Goal: Task Accomplishment & Management: Manage account settings

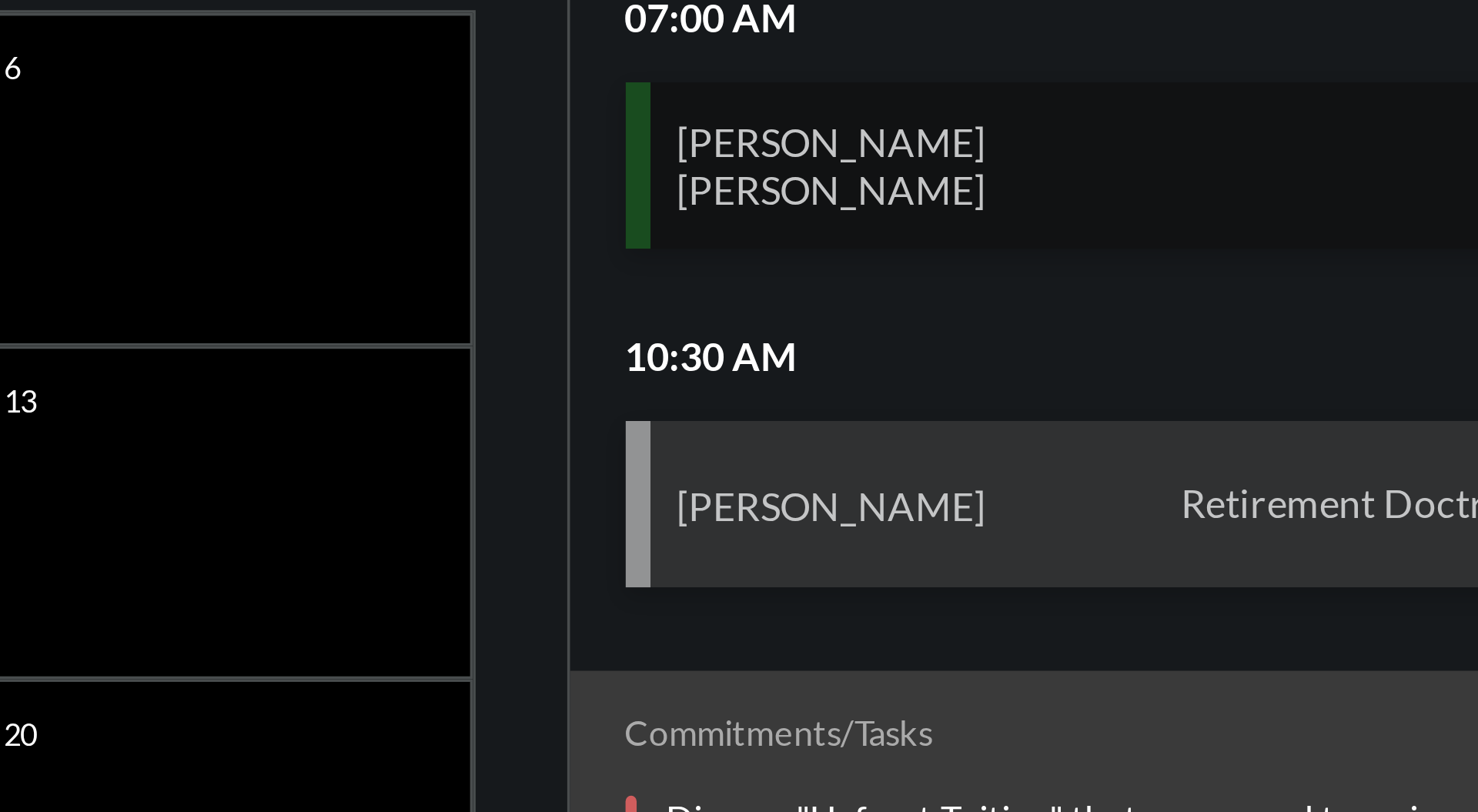
click at [1350, 277] on div "Britni Kearns++ Will Kearns++ Review" at bounding box center [1304, 284] width 303 height 46
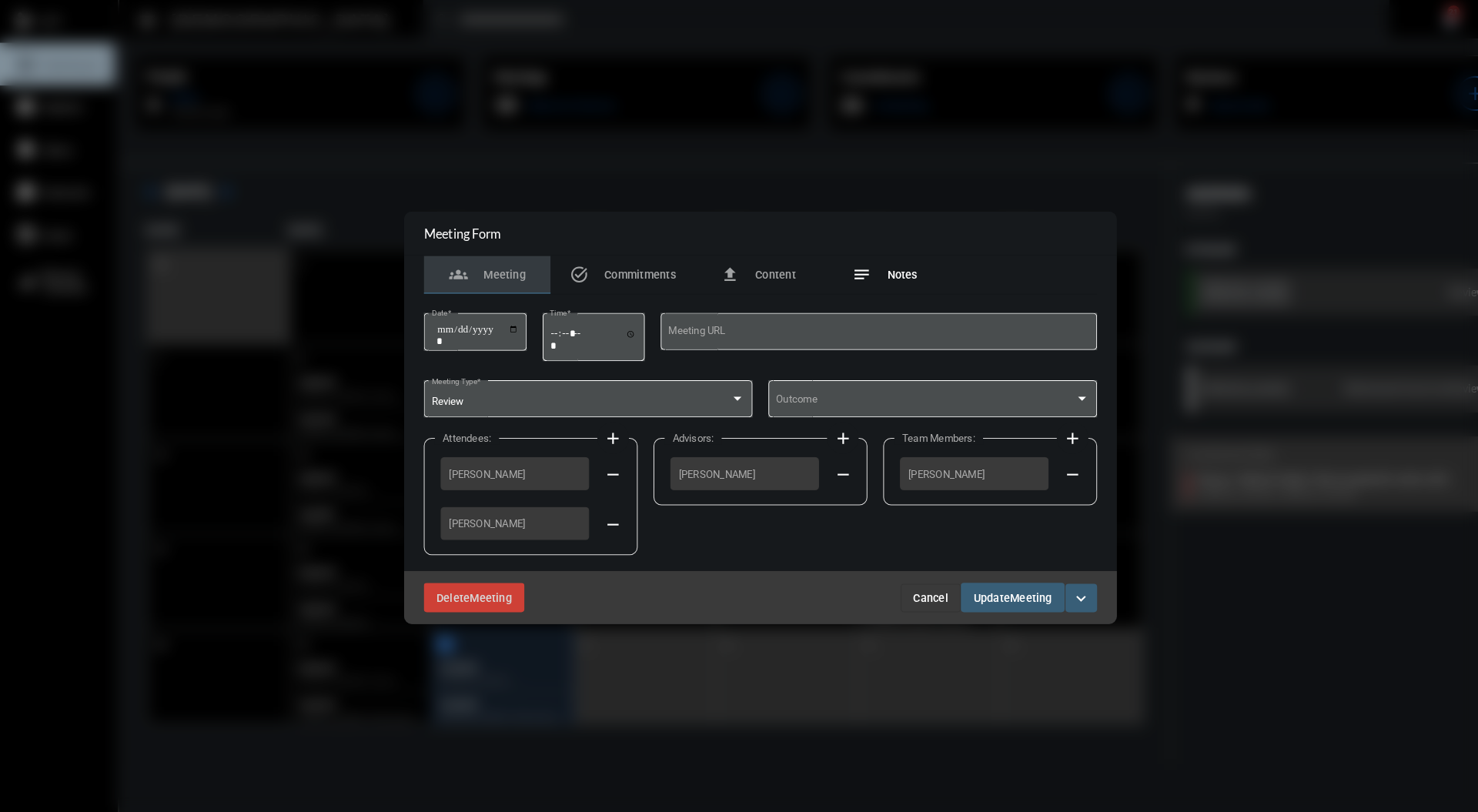
click at [870, 273] on div "notes Notes" at bounding box center [859, 267] width 63 height 19
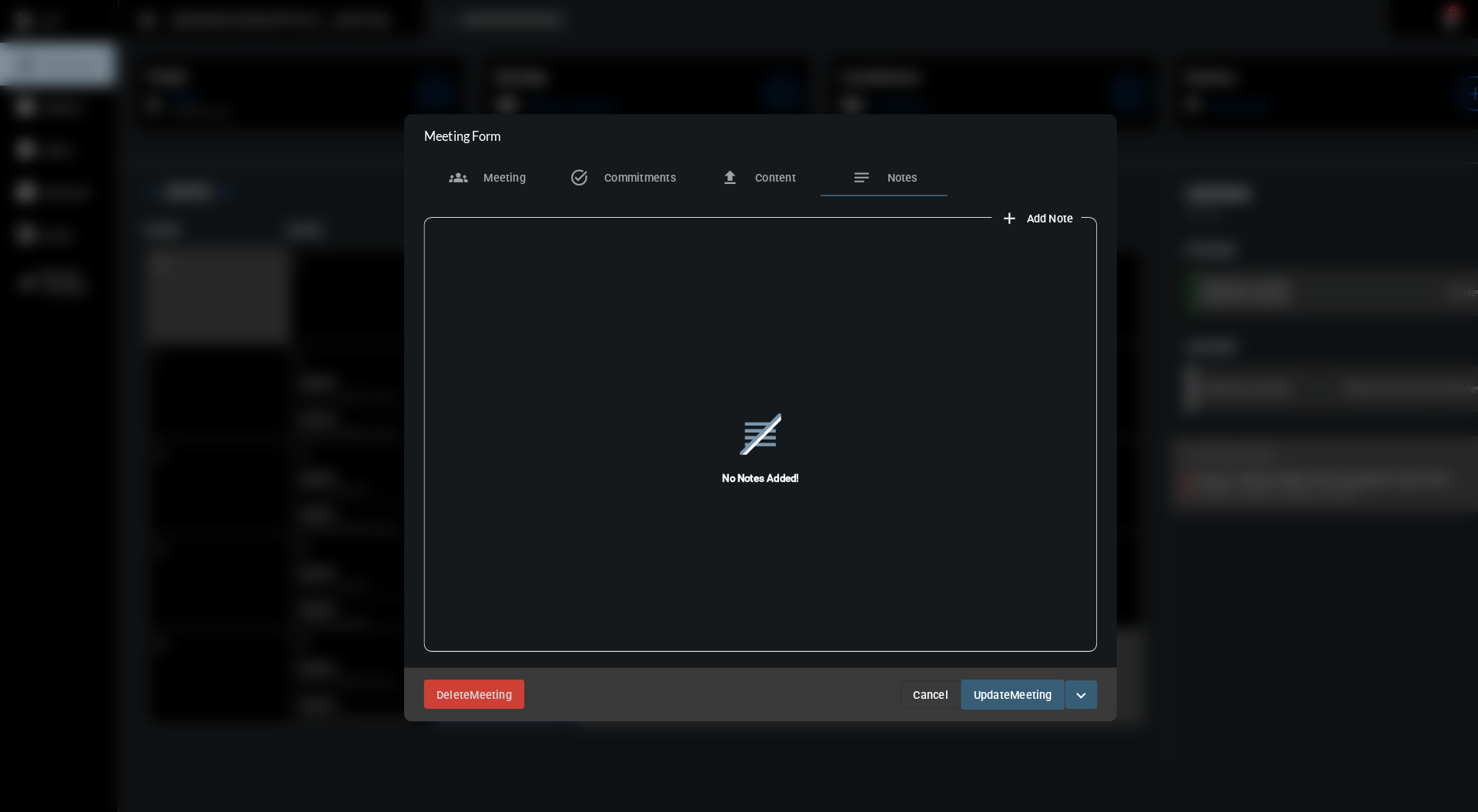
click at [1016, 219] on button "add Add Note" at bounding box center [1007, 211] width 87 height 31
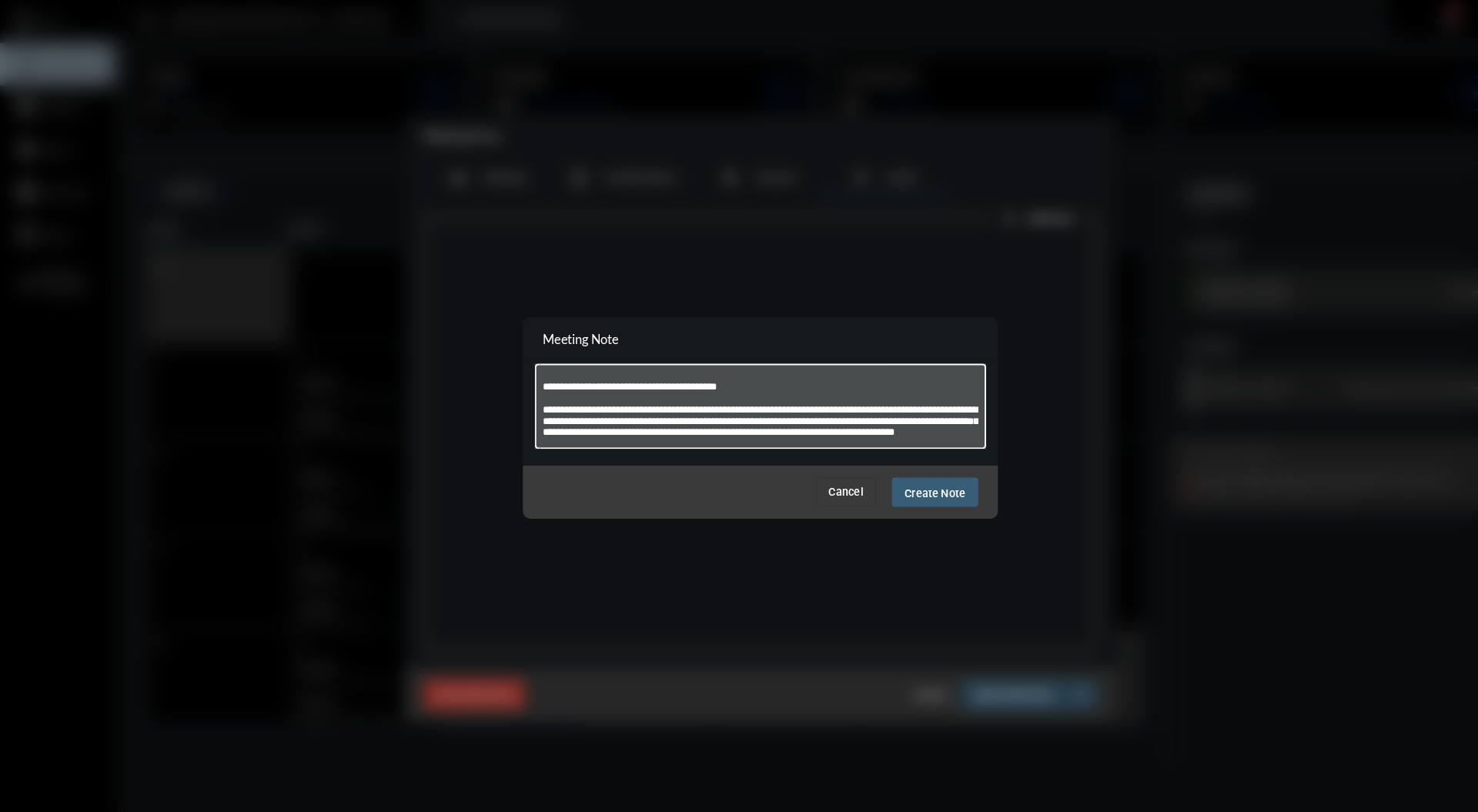
scroll to position [110, 0]
type textarea "**********"
click at [913, 502] on div "Cancel Create Note" at bounding box center [738, 477] width 462 height 52
click at [911, 473] on span "Create Note" at bounding box center [908, 478] width 59 height 12
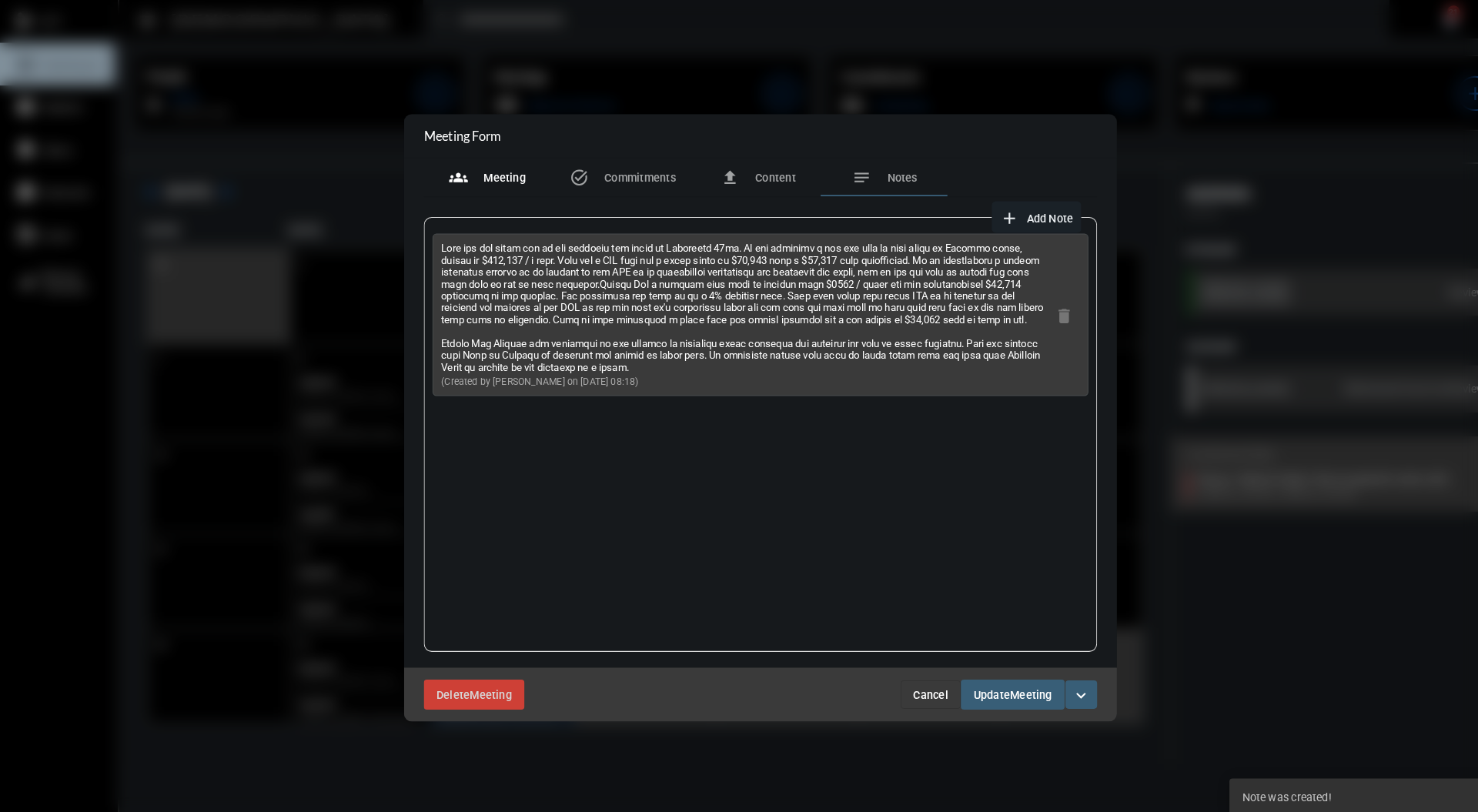
click at [482, 167] on span "Meeting" at bounding box center [490, 172] width 40 height 12
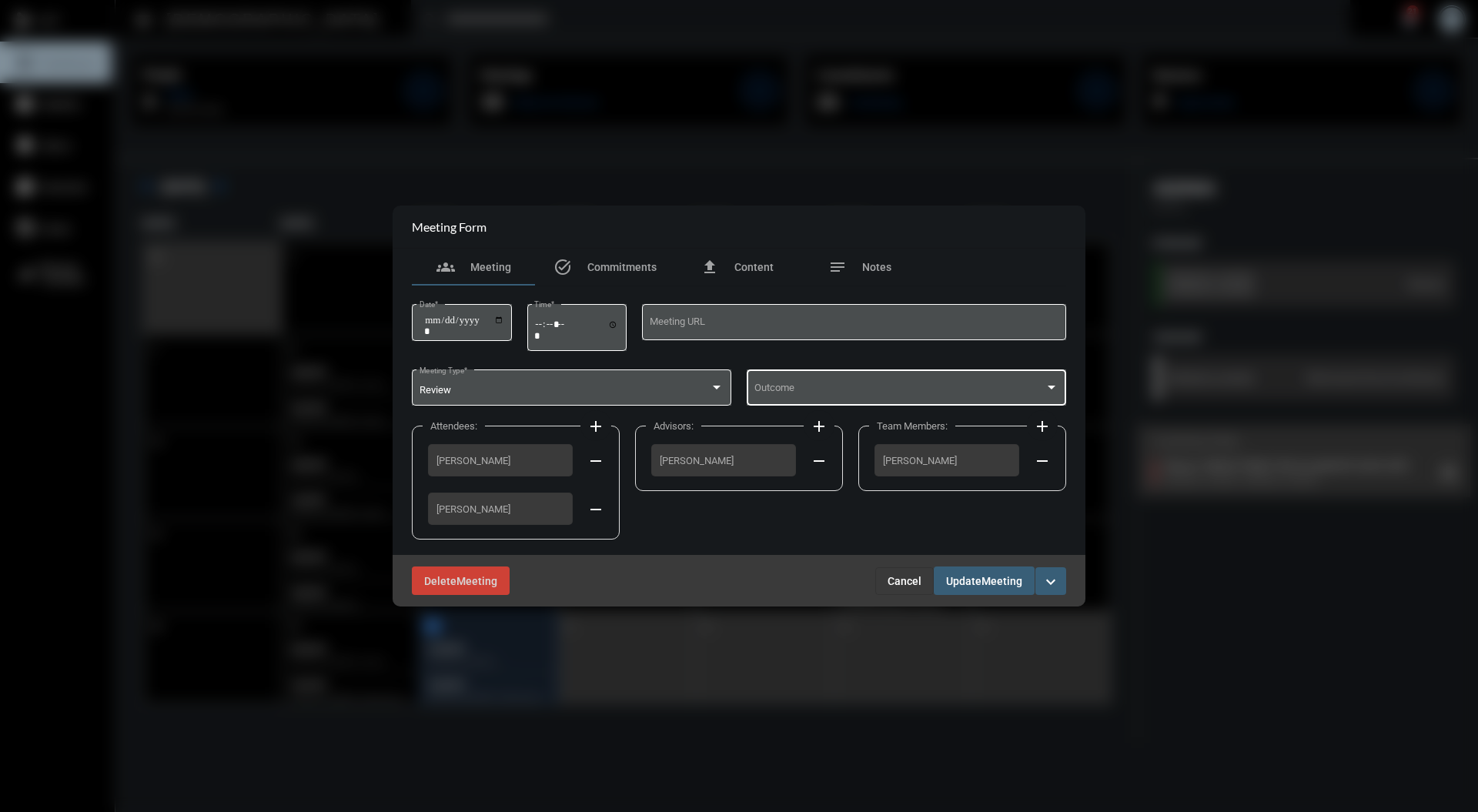
click at [1051, 394] on div at bounding box center [906, 390] width 305 height 11
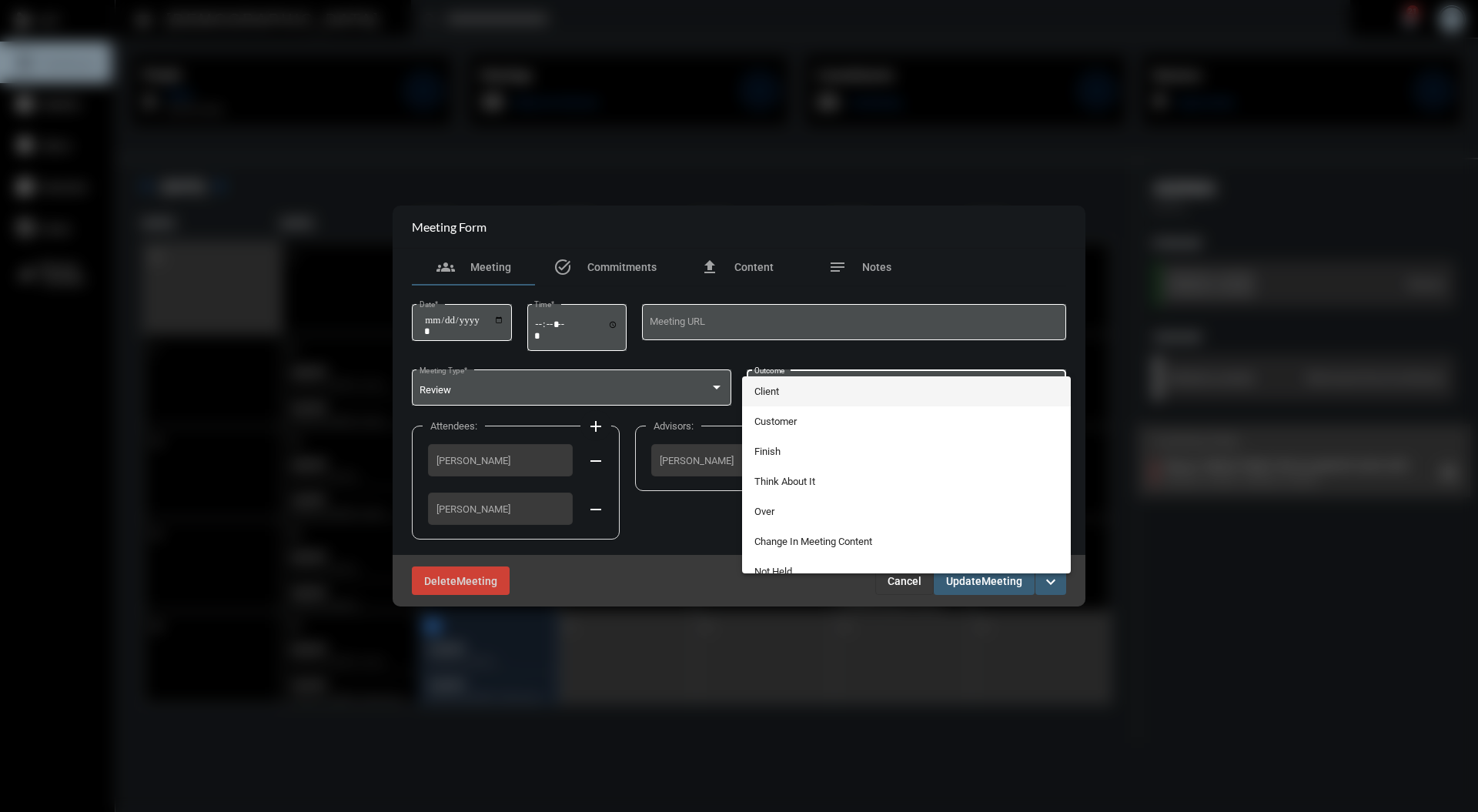
click at [927, 388] on span "Client" at bounding box center [906, 391] width 305 height 30
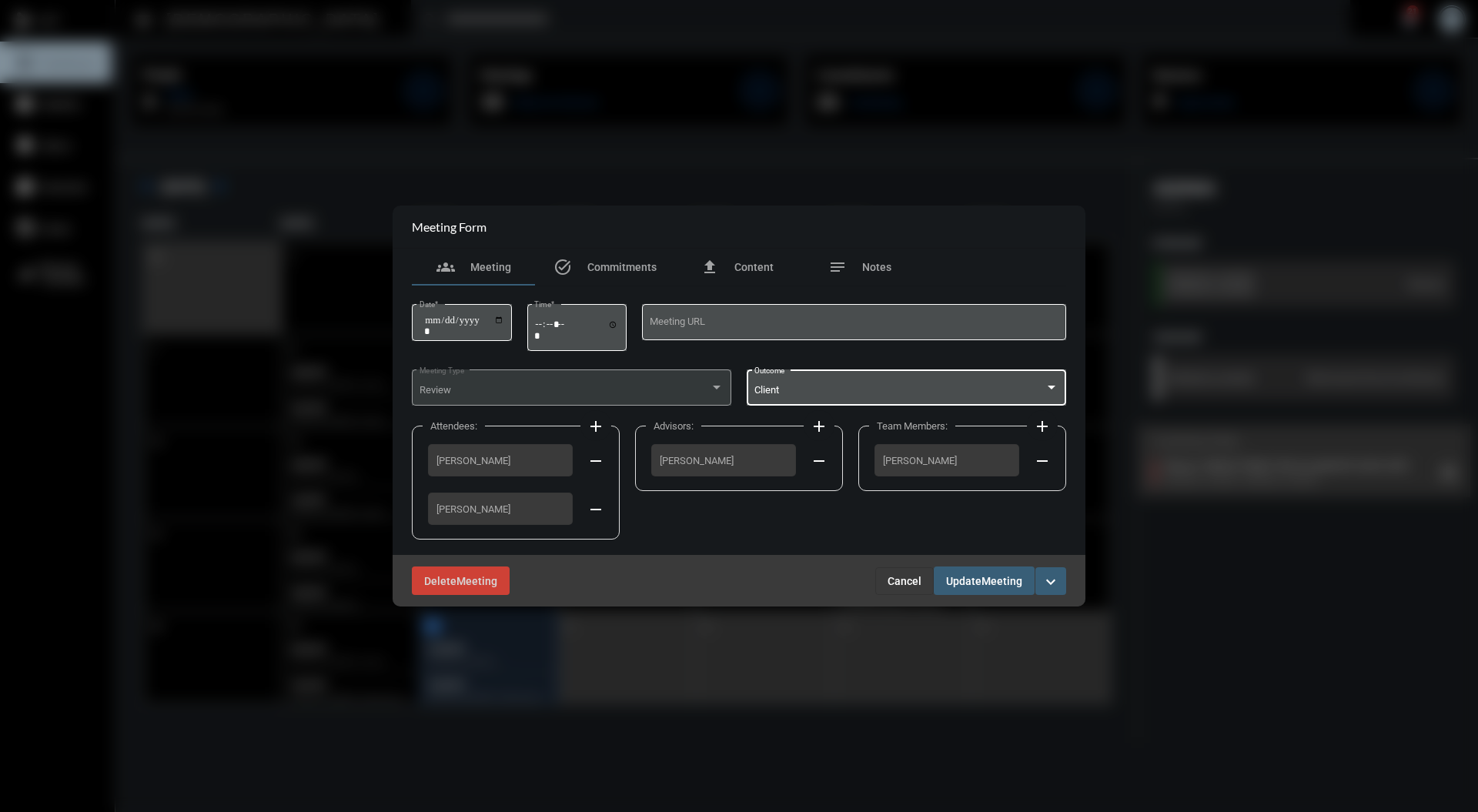
click at [998, 597] on div "Delete Meeting Cancel Update Meeting expand_more" at bounding box center [739, 580] width 693 height 52
click at [970, 592] on button "Update Meeting" at bounding box center [983, 581] width 101 height 28
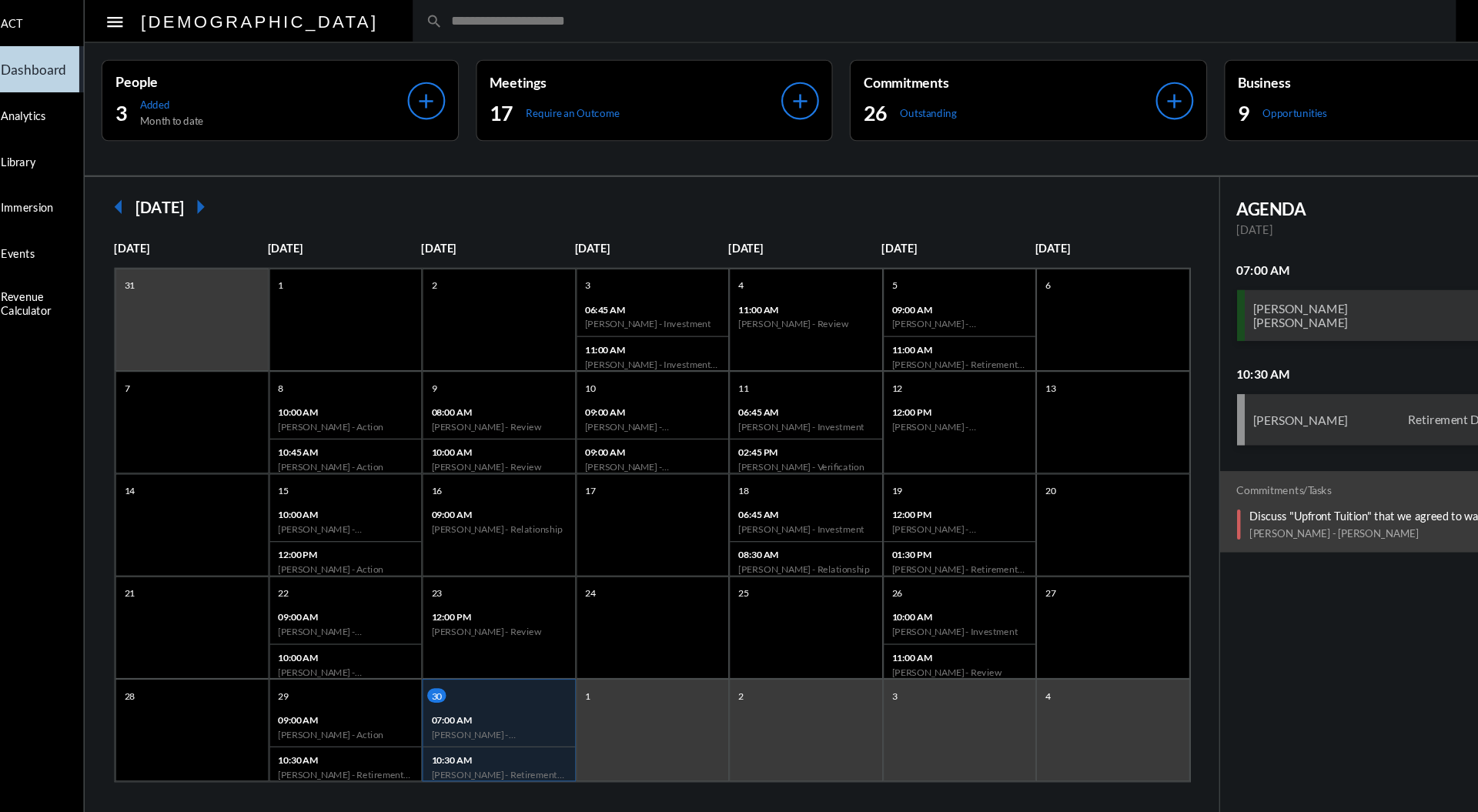
click at [643, 19] on input "text" at bounding box center [888, 19] width 901 height 13
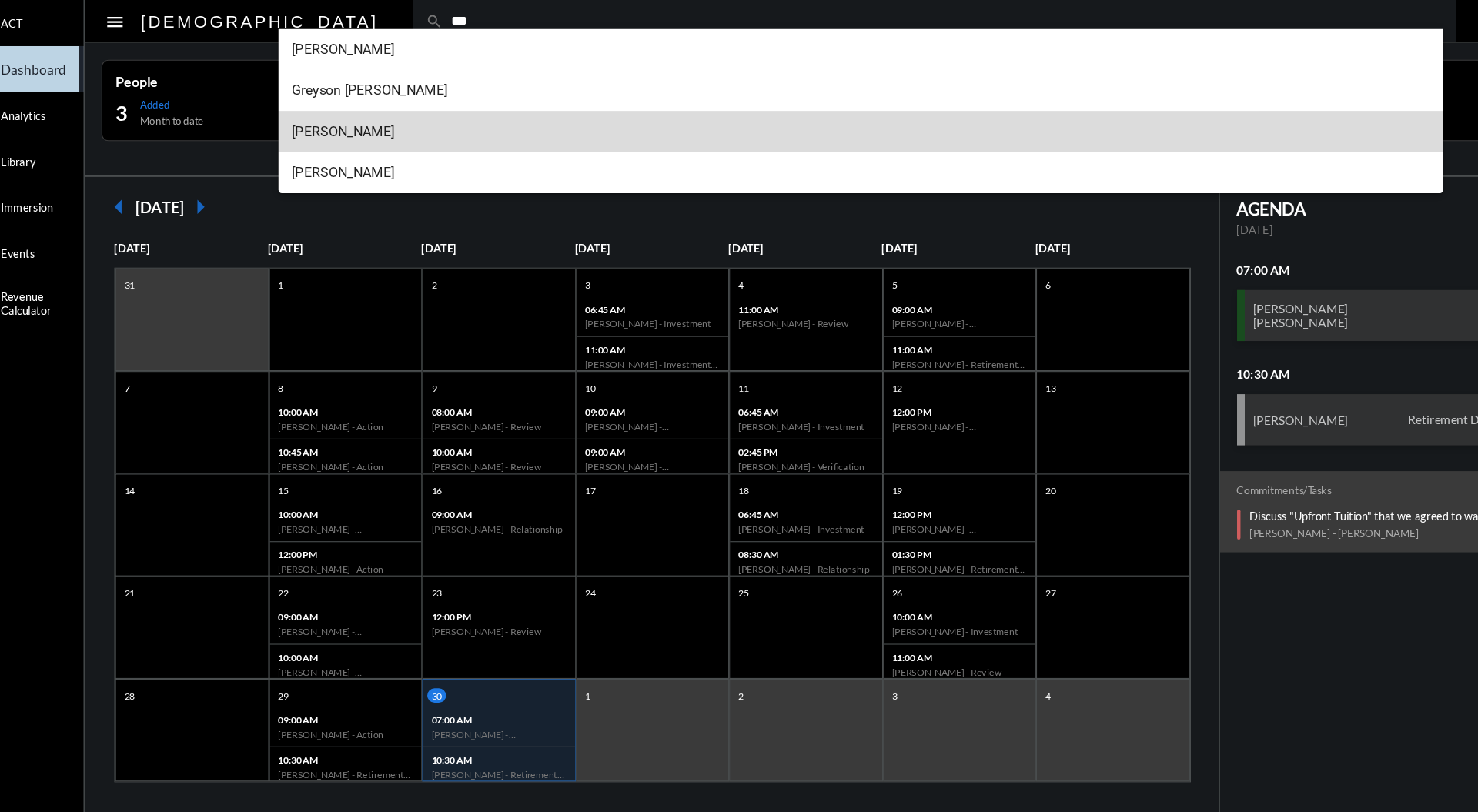
type input "***"
click at [376, 117] on span "Ross Bobenmoyer++" at bounding box center [815, 117] width 1025 height 37
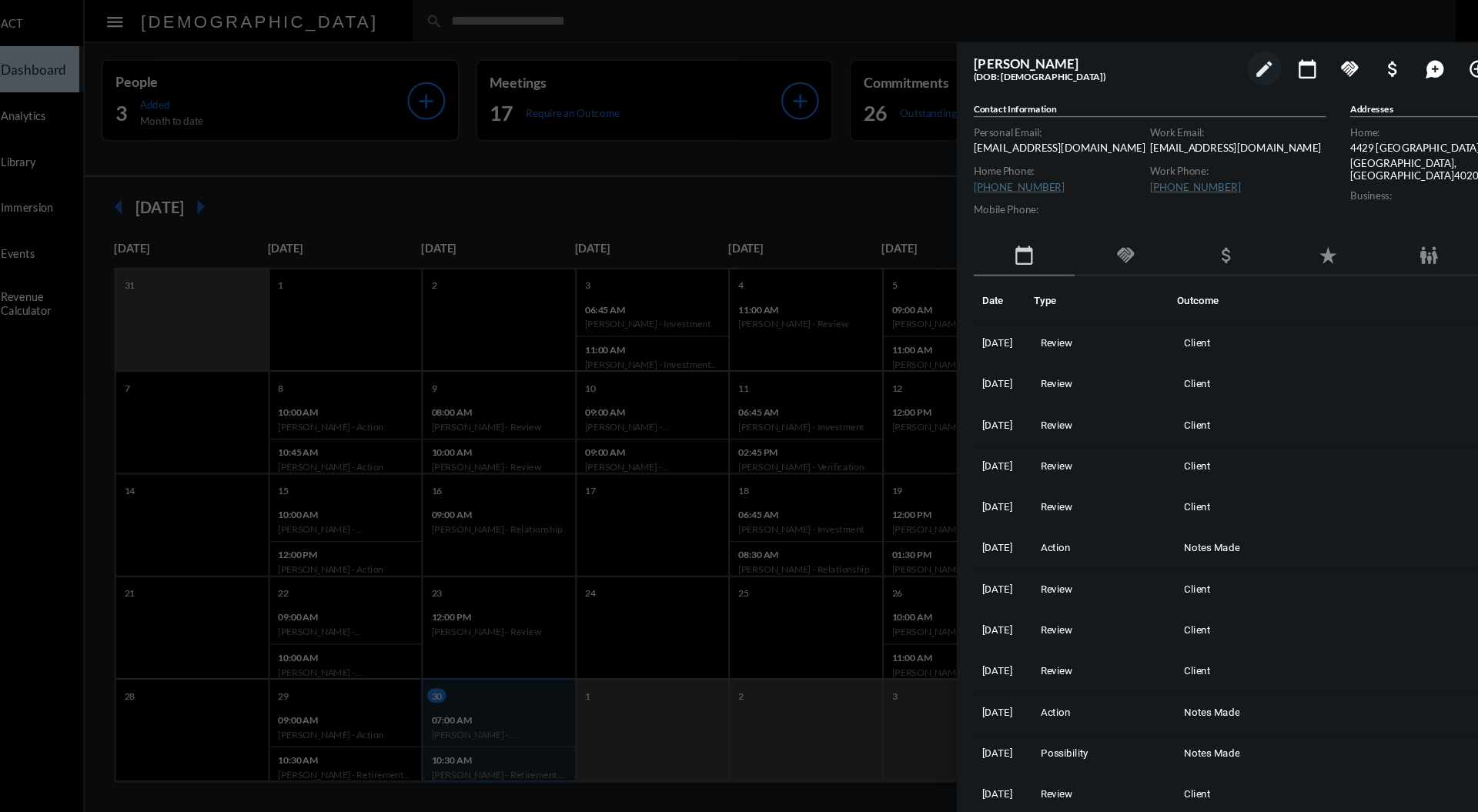
click at [782, 158] on div at bounding box center [739, 406] width 1478 height 812
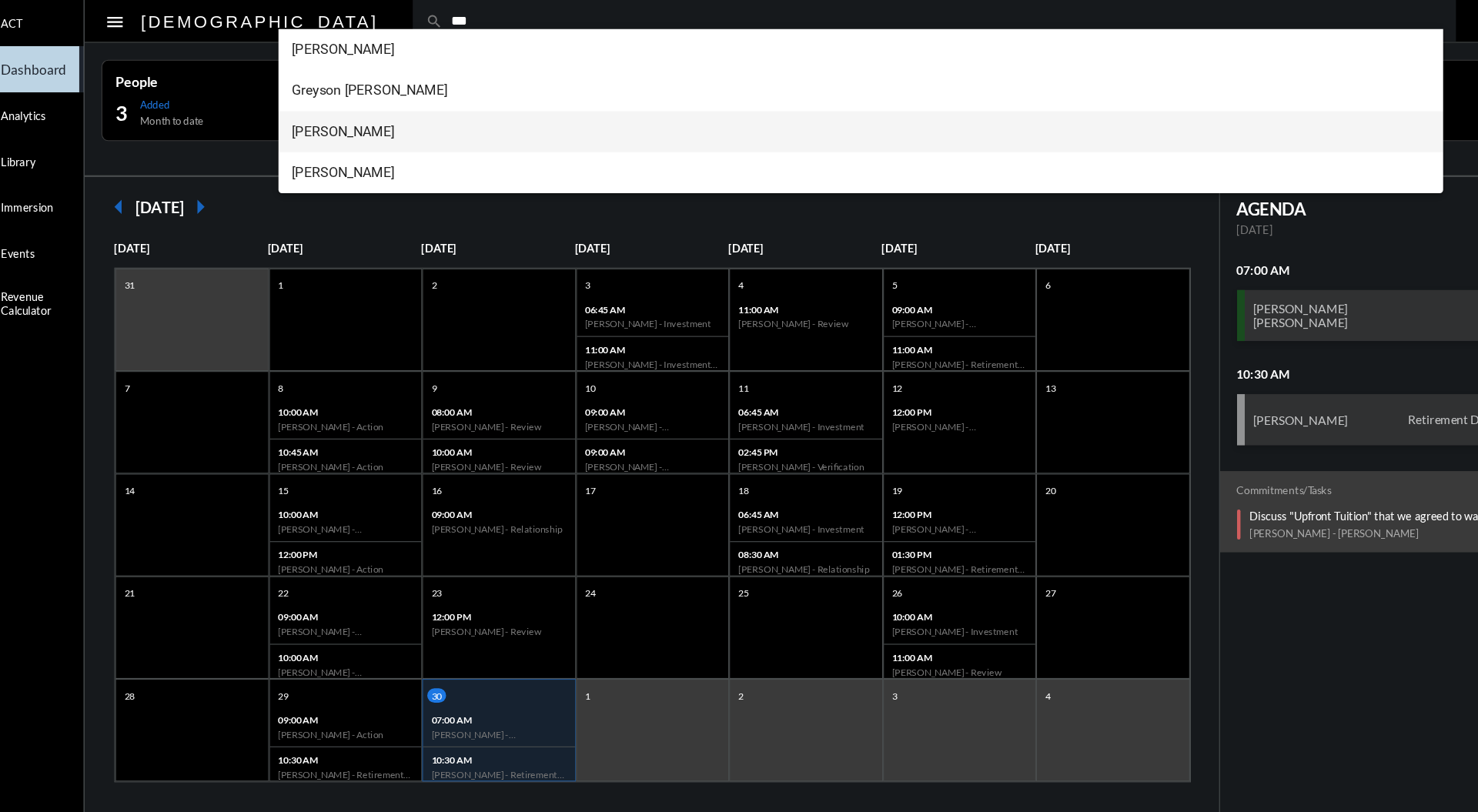
type input "***"
click at [398, 116] on span "Ross Bobenmoyer++" at bounding box center [815, 117] width 1025 height 37
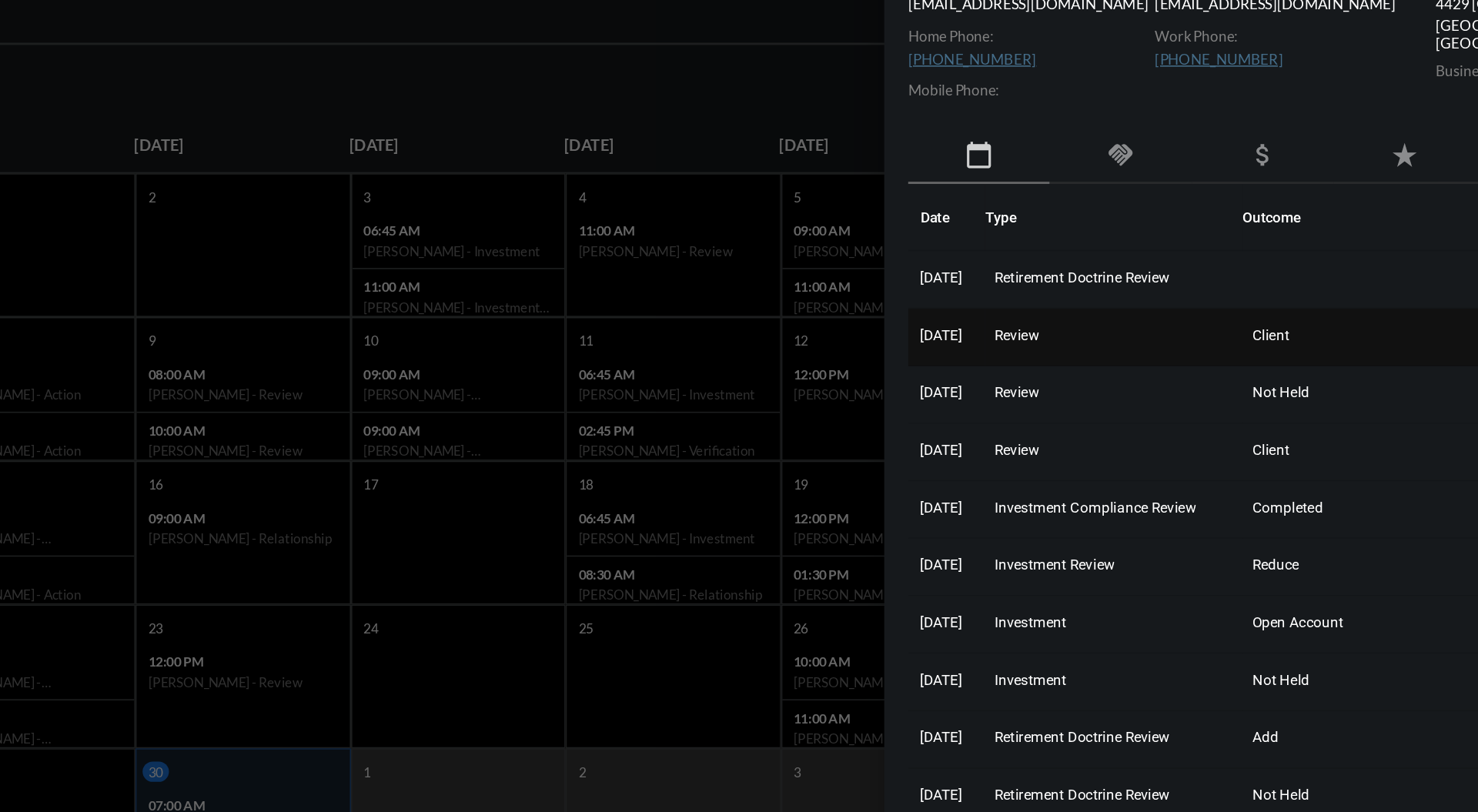
click at [1034, 348] on td "Review" at bounding box center [1048, 347] width 165 height 37
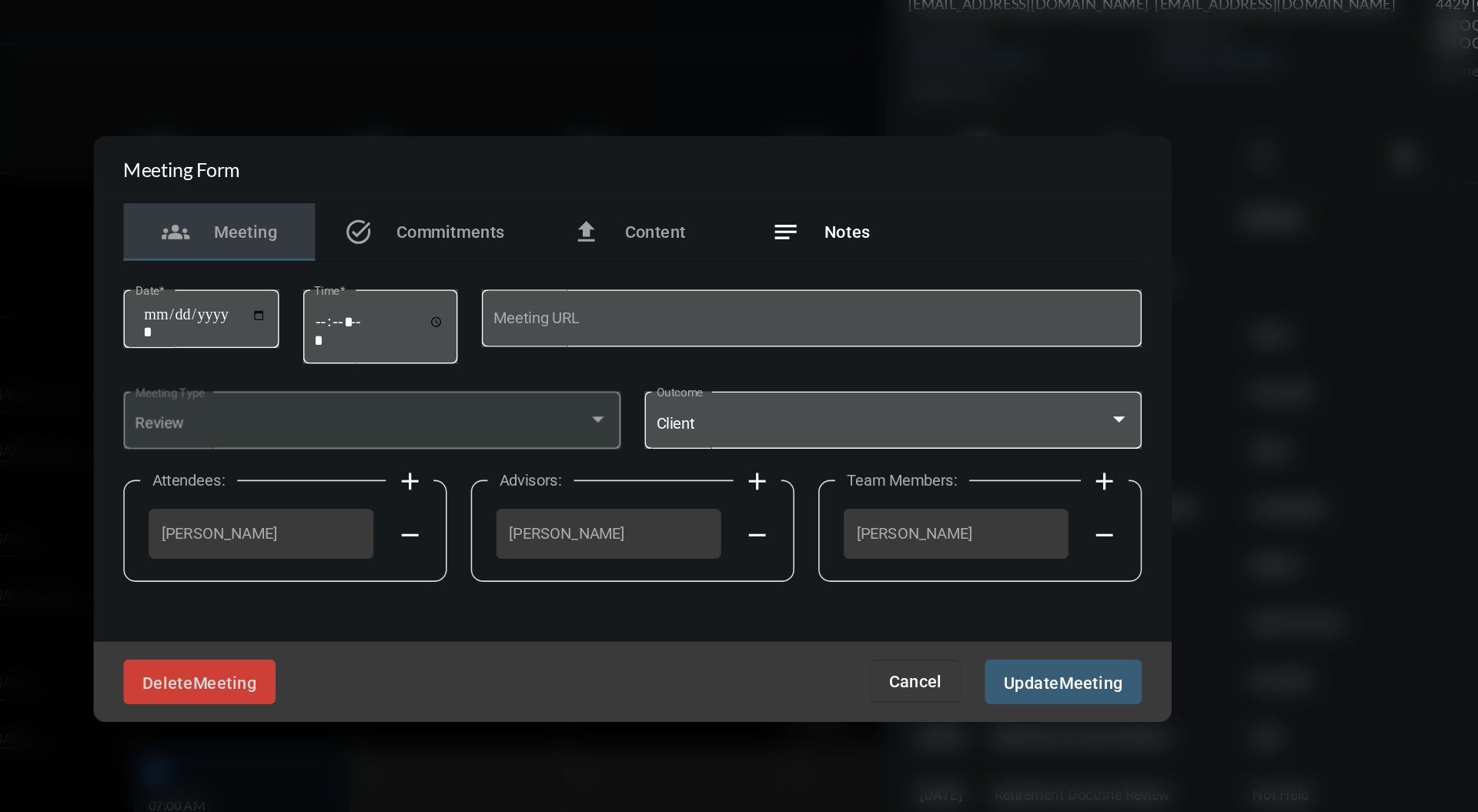
click at [898, 291] on div "notes Notes" at bounding box center [859, 279] width 123 height 37
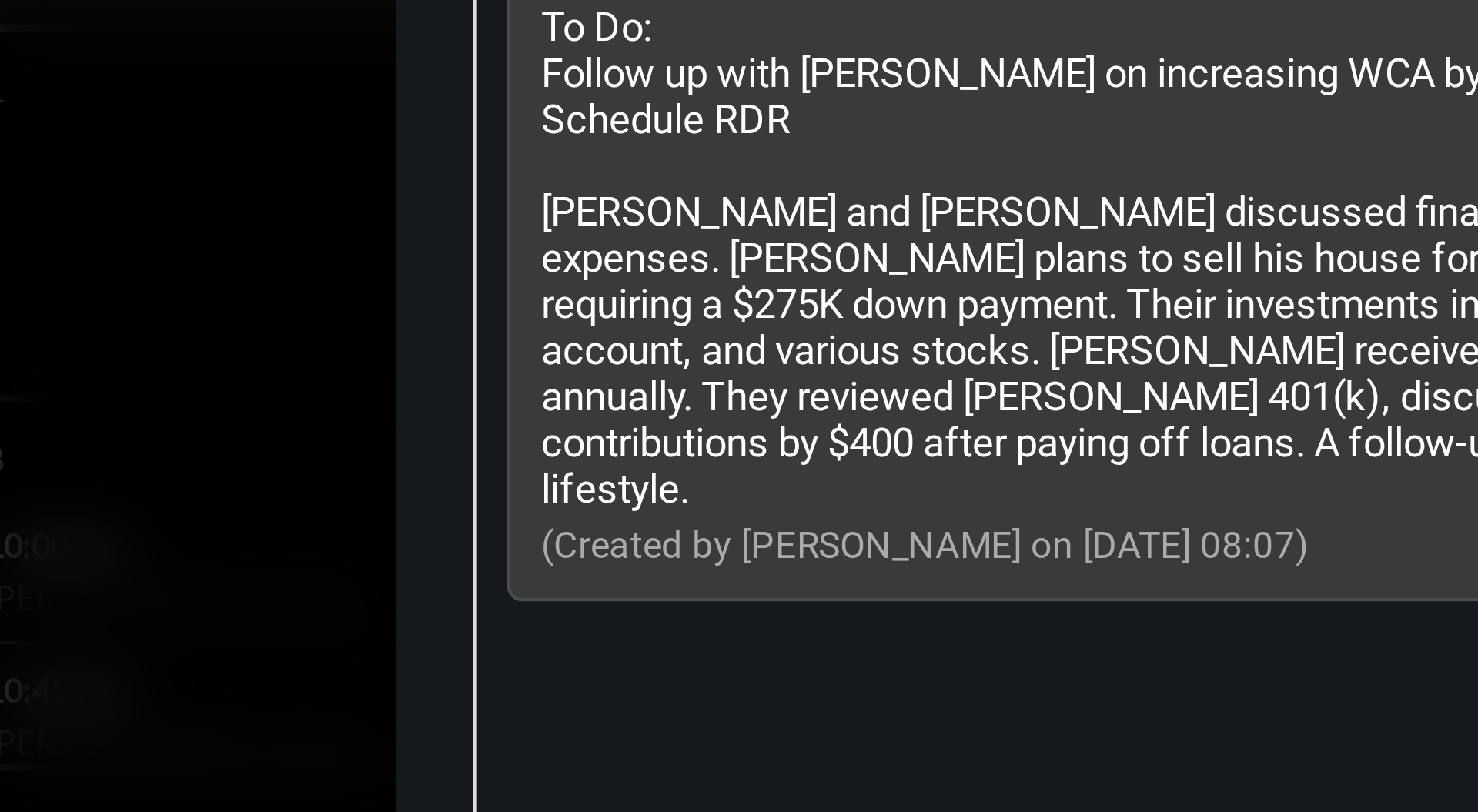
click at [515, 329] on p "To Do: Follow up with Ross on increasing WCA by $400/month due to auto loan pay…" at bounding box center [723, 299] width 590 height 127
